Goal: Task Accomplishment & Management: Complete application form

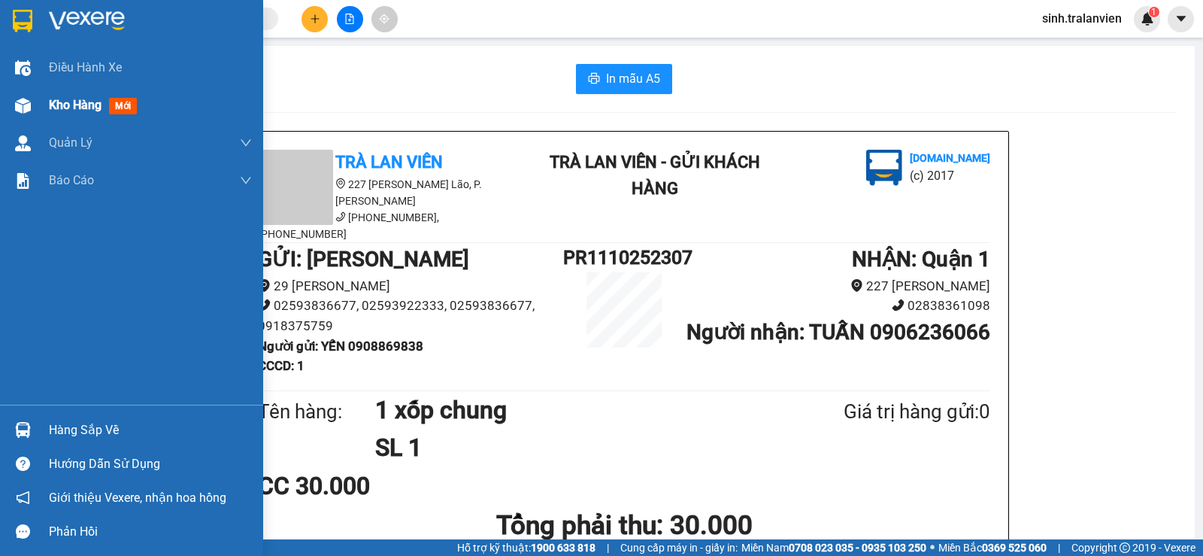
click at [68, 103] on span "Kho hàng" at bounding box center [75, 105] width 53 height 14
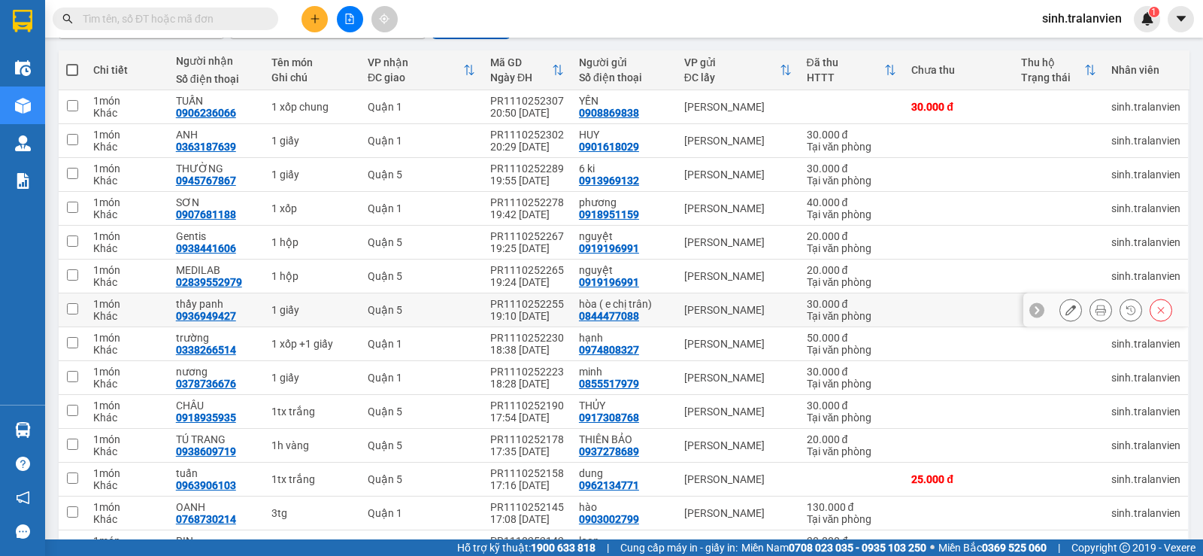
scroll to position [351, 0]
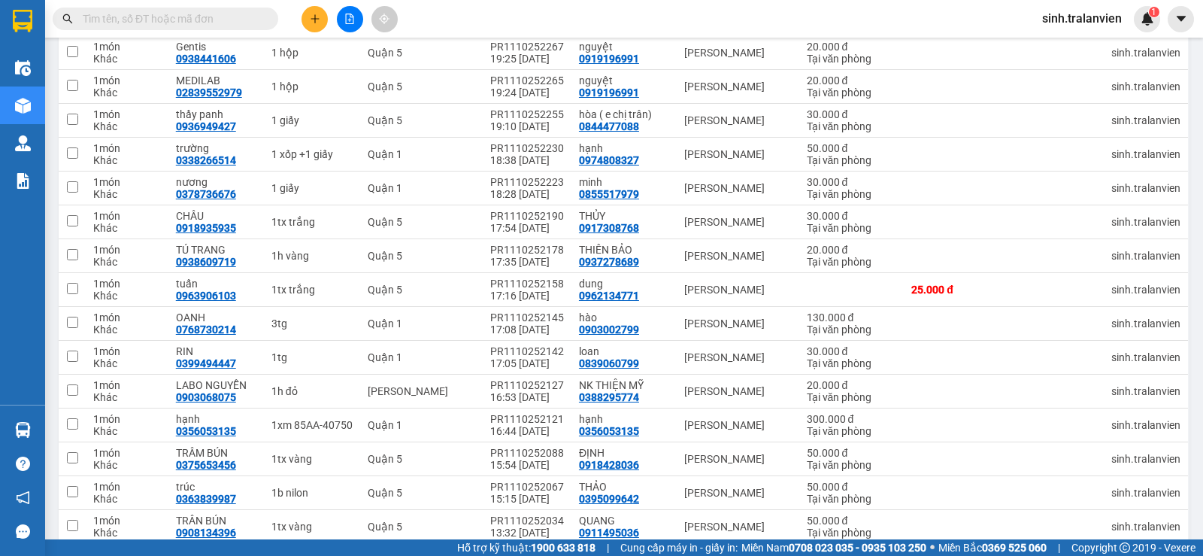
click at [238, 13] on input "text" at bounding box center [171, 19] width 177 height 17
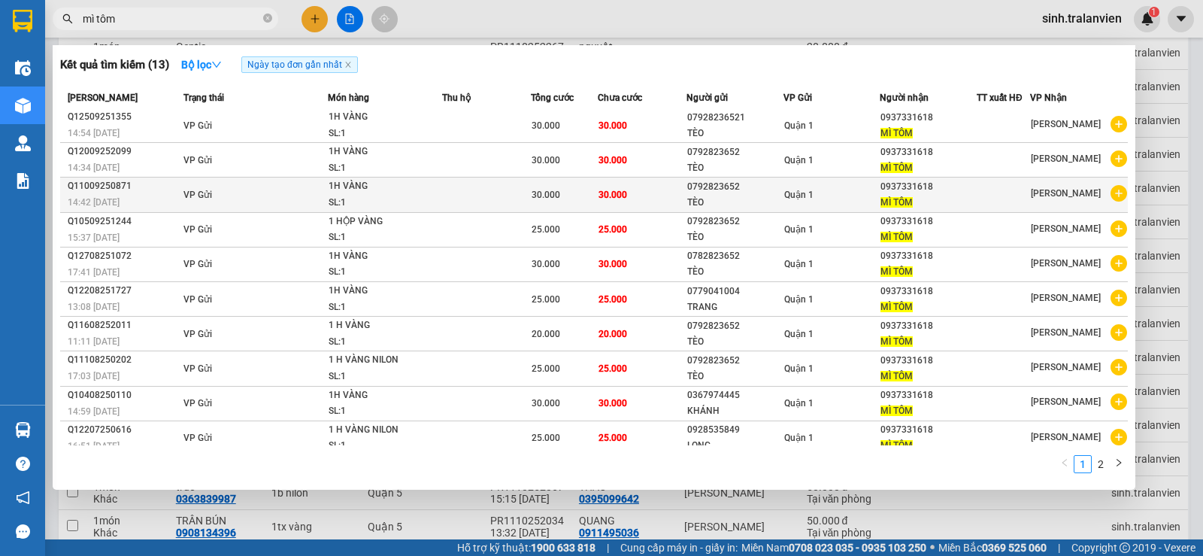
scroll to position [0, 0]
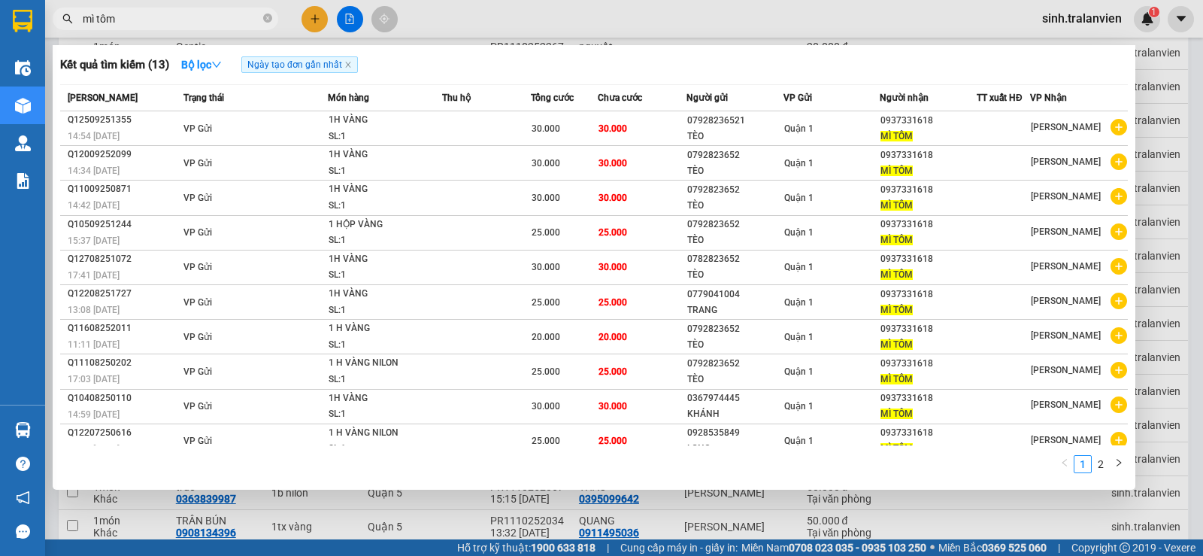
type input "mì tôm"
click at [307, 21] on div at bounding box center [601, 278] width 1203 height 556
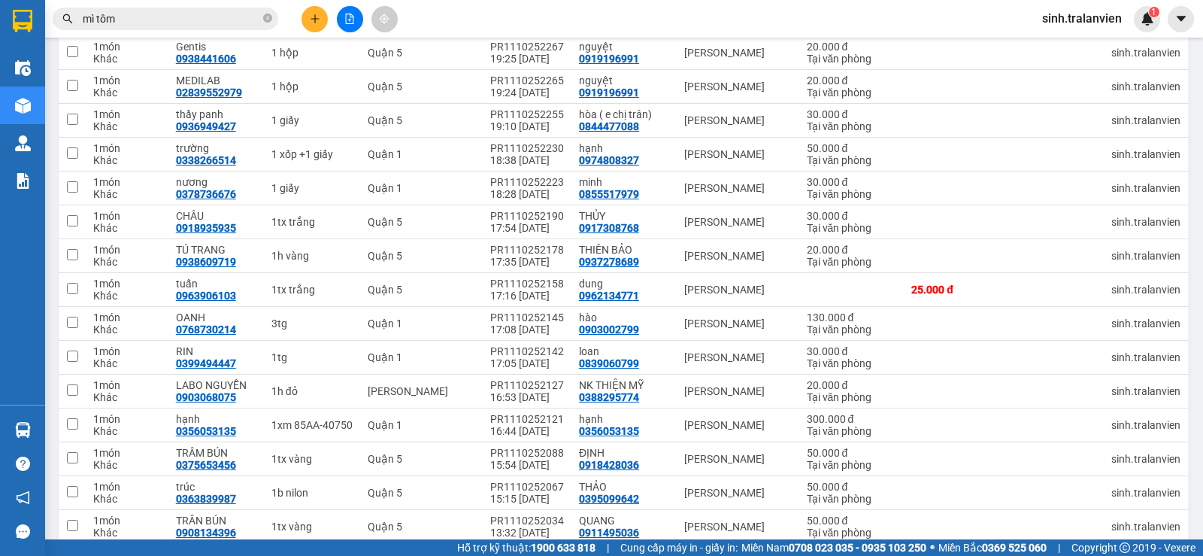
click at [315, 18] on icon "plus" at bounding box center [314, 18] width 1 height 8
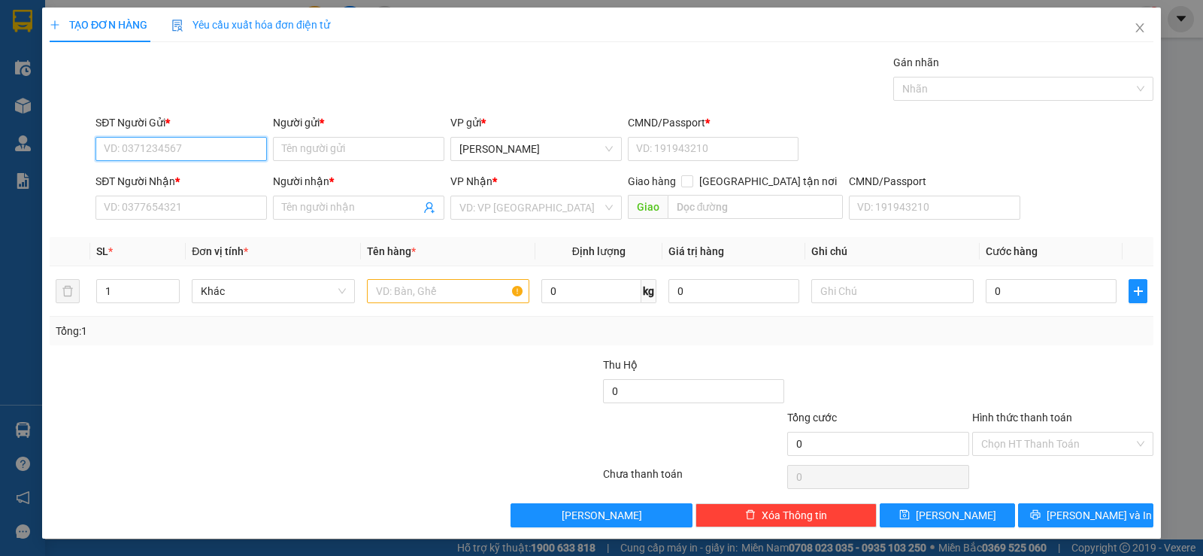
click at [162, 153] on input "SĐT Người Gửi *" at bounding box center [180, 149] width 171 height 24
click at [216, 186] on div "0799297777 - THỊNH" at bounding box center [180, 179] width 152 height 17
type input "0799297777"
type input "THỊNH"
type input "058096006325"
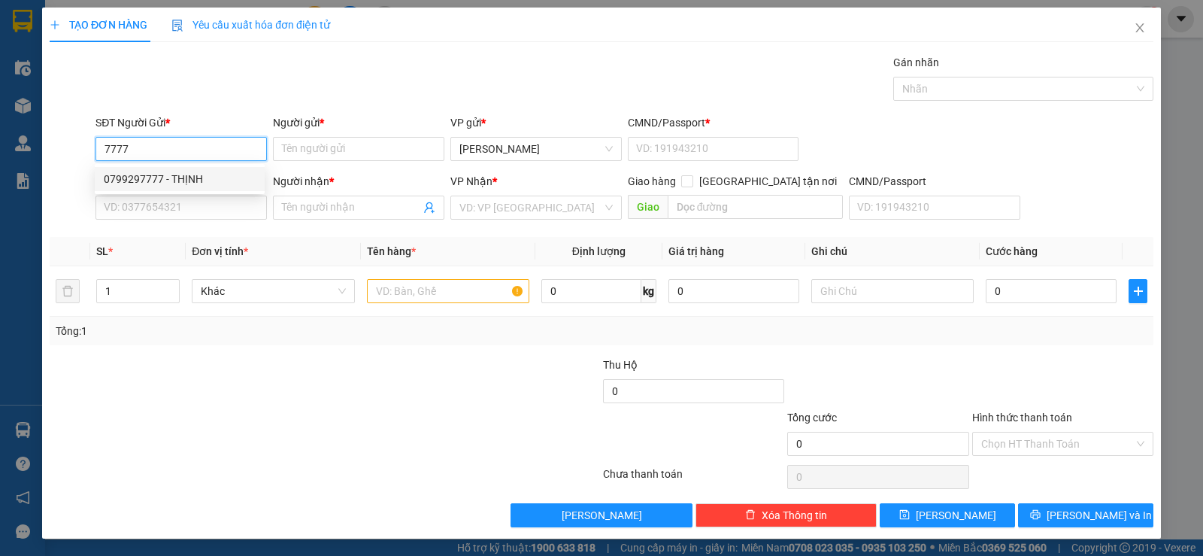
type input "0976146422"
type input "tin"
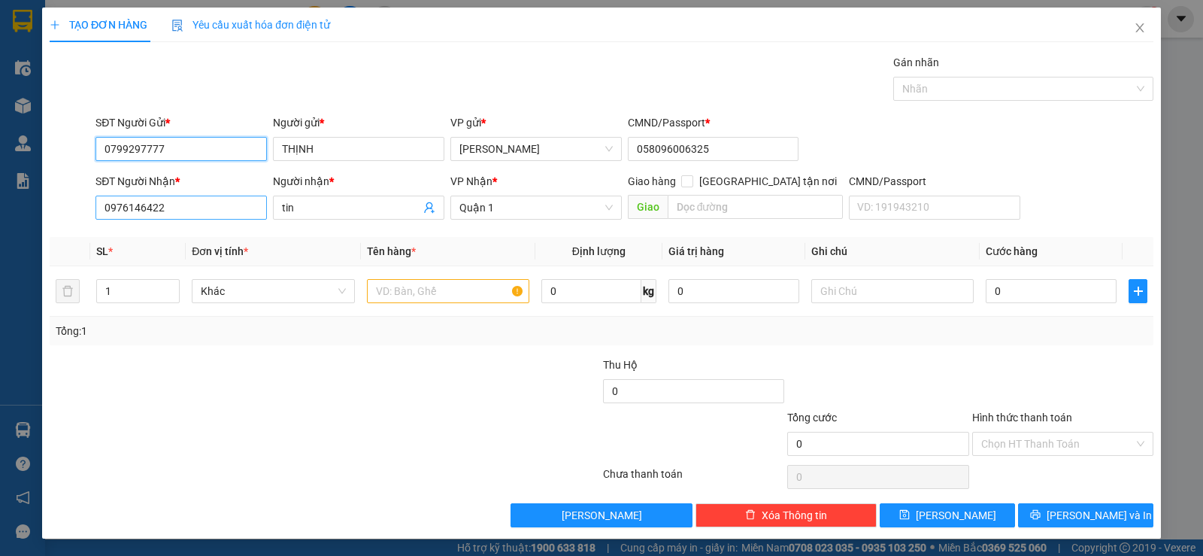
type input "0799297777"
click at [184, 205] on input "0976146422" at bounding box center [180, 207] width 171 height 24
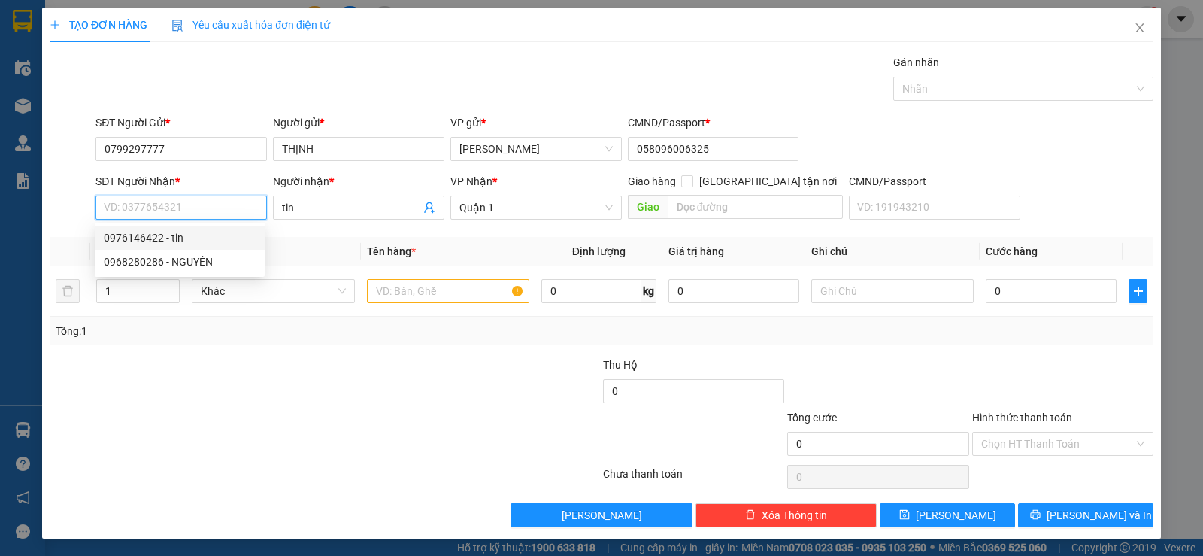
click at [203, 212] on input "SĐT Người Nhận *" at bounding box center [180, 207] width 171 height 24
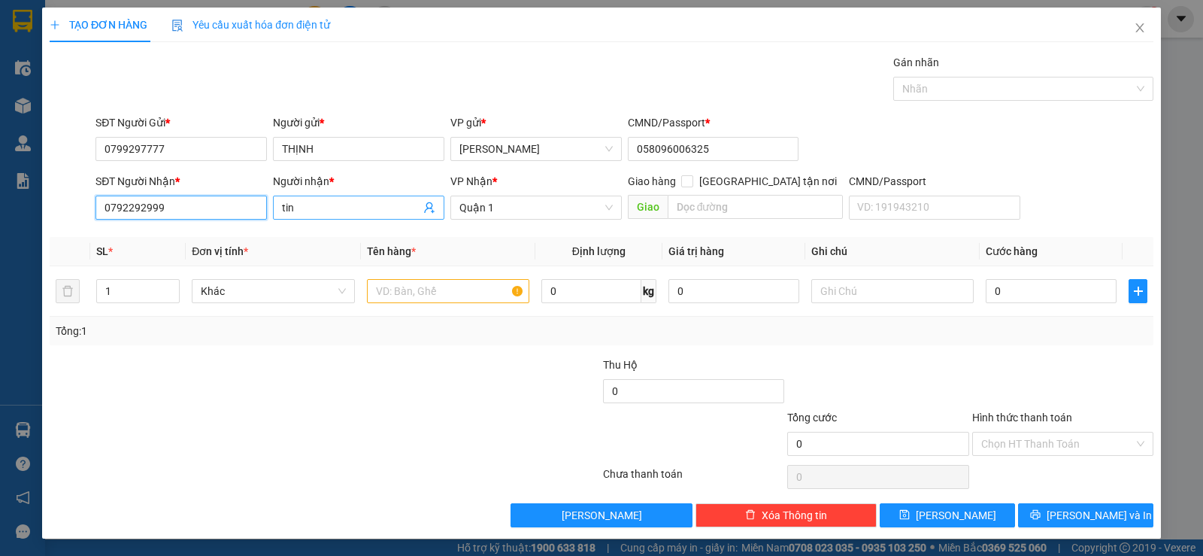
type input "0792292999"
click at [348, 212] on input "tin" at bounding box center [351, 207] width 138 height 17
type input "t"
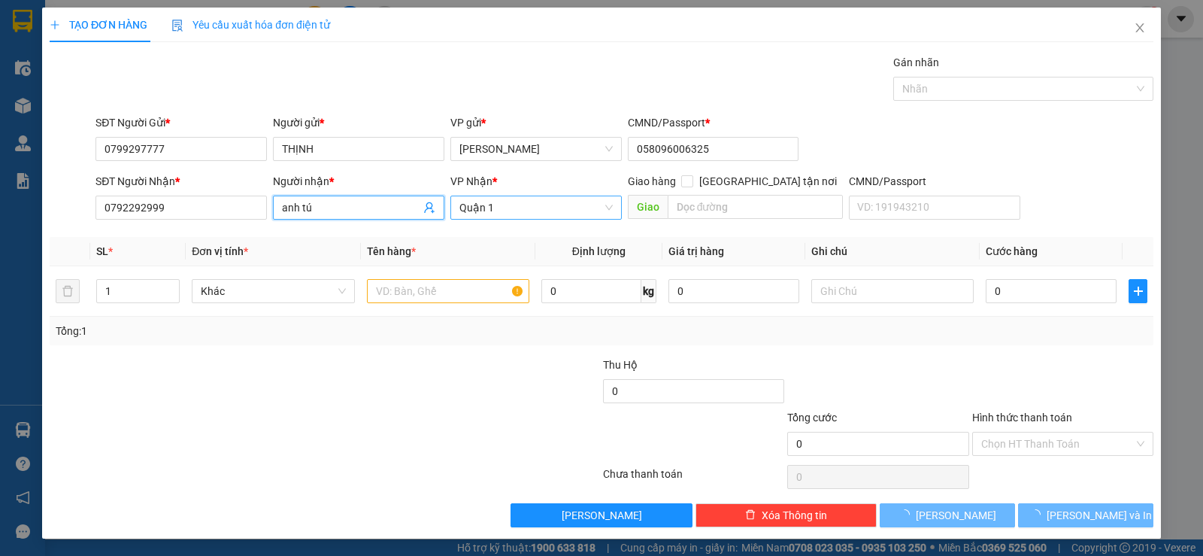
click at [513, 212] on span "Quận 1" at bounding box center [535, 207] width 153 height 23
type input "anh tú"
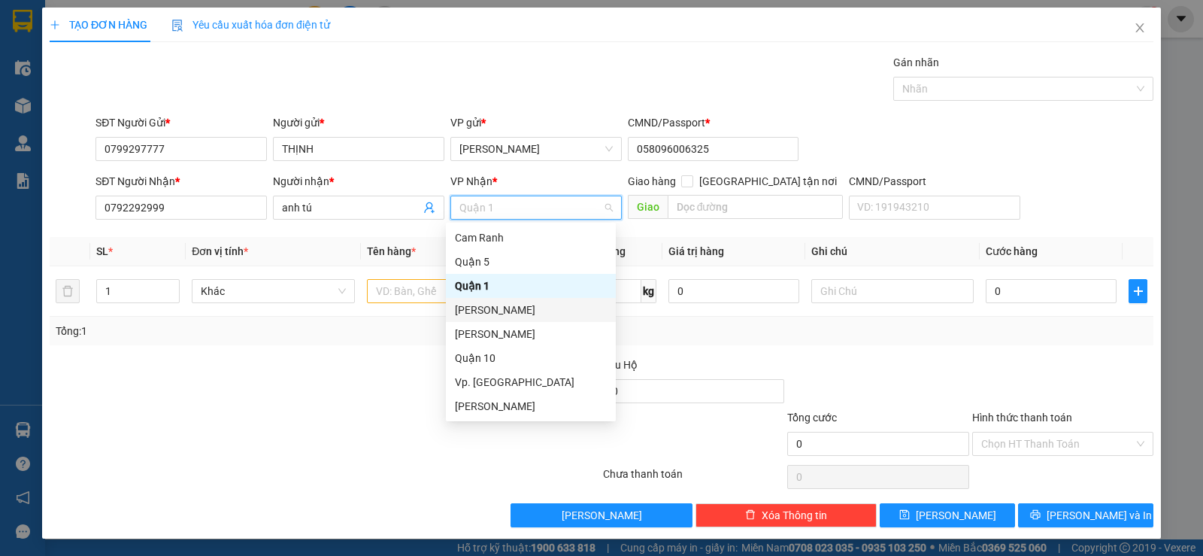
drag, startPoint x: 507, startPoint y: 308, endPoint x: 419, endPoint y: 306, distance: 88.0
click at [507, 308] on div "[PERSON_NAME]" at bounding box center [531, 309] width 152 height 17
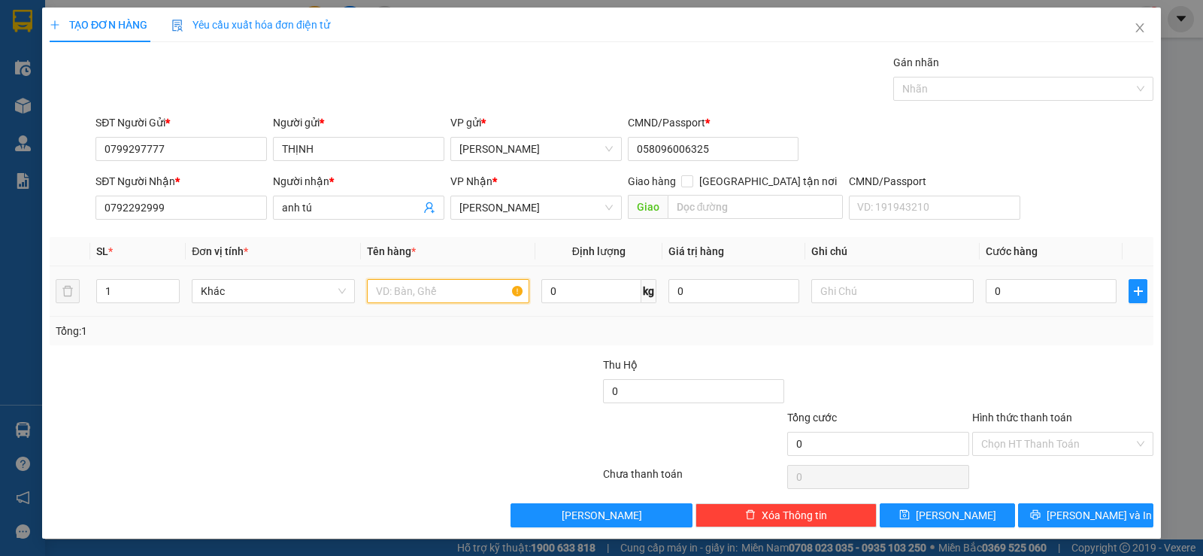
click at [416, 292] on input "text" at bounding box center [448, 291] width 162 height 24
type input "1 hộp"
type input "2"
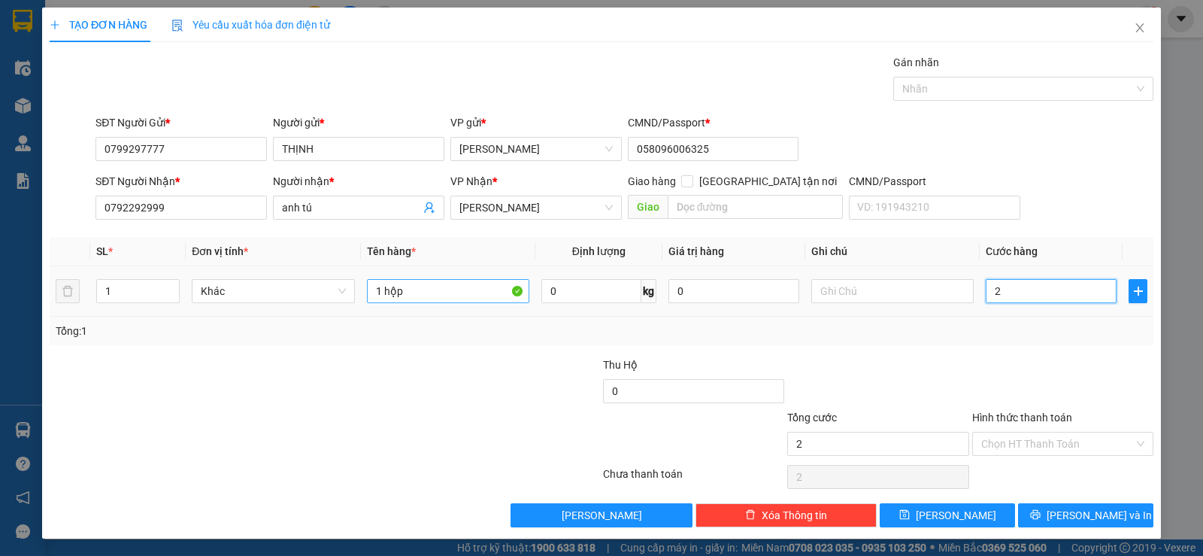
type input "25"
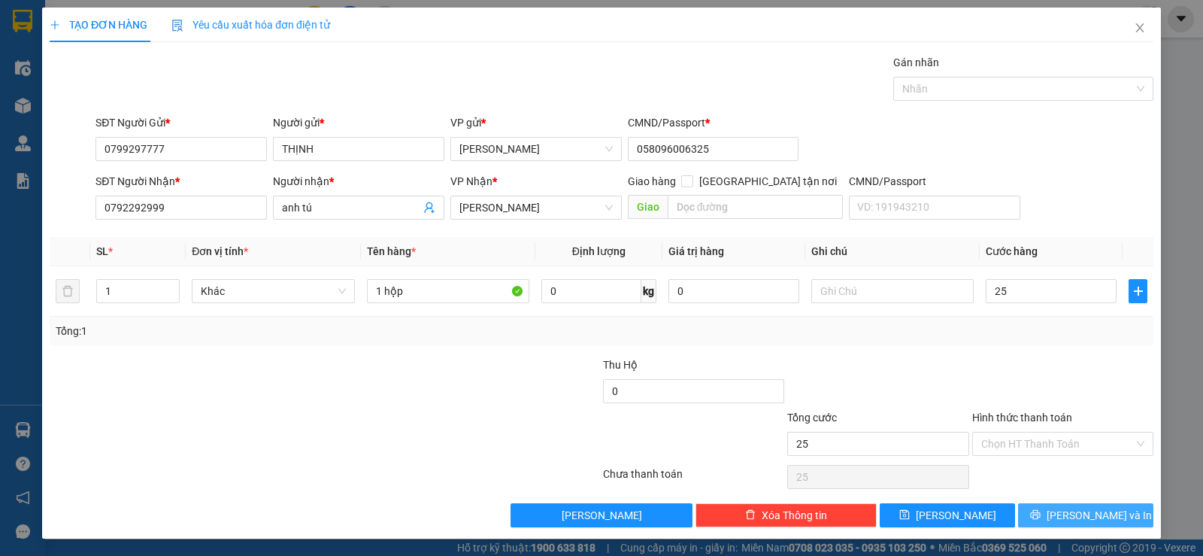
type input "25.000"
click at [1085, 516] on span "[PERSON_NAME] và In" at bounding box center [1098, 515] width 105 height 17
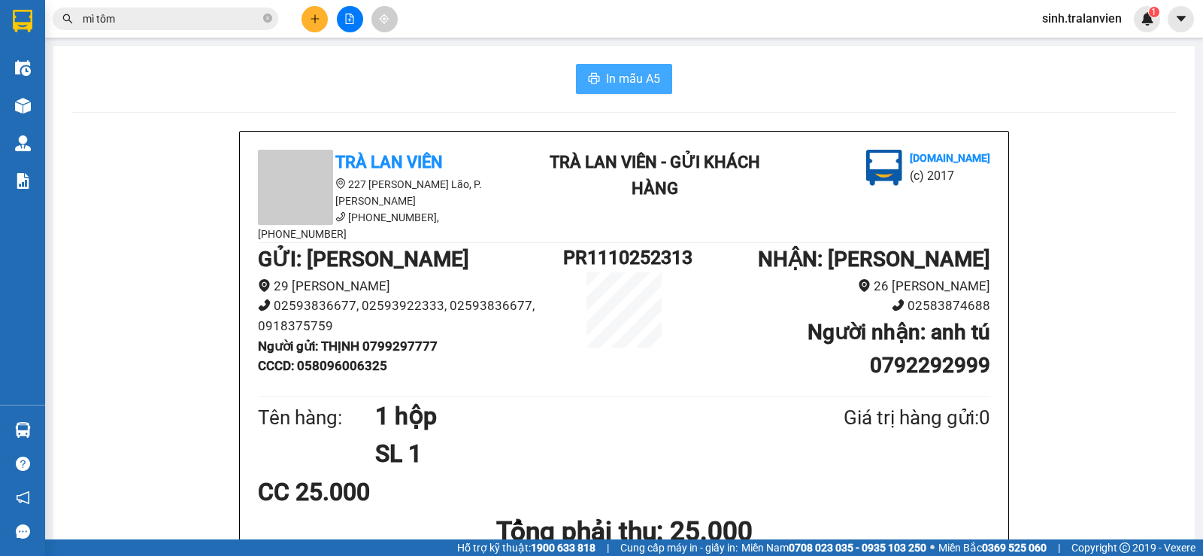
click at [630, 76] on span "In mẫu A5" at bounding box center [633, 78] width 54 height 19
